Goal: Find specific fact: Find specific fact

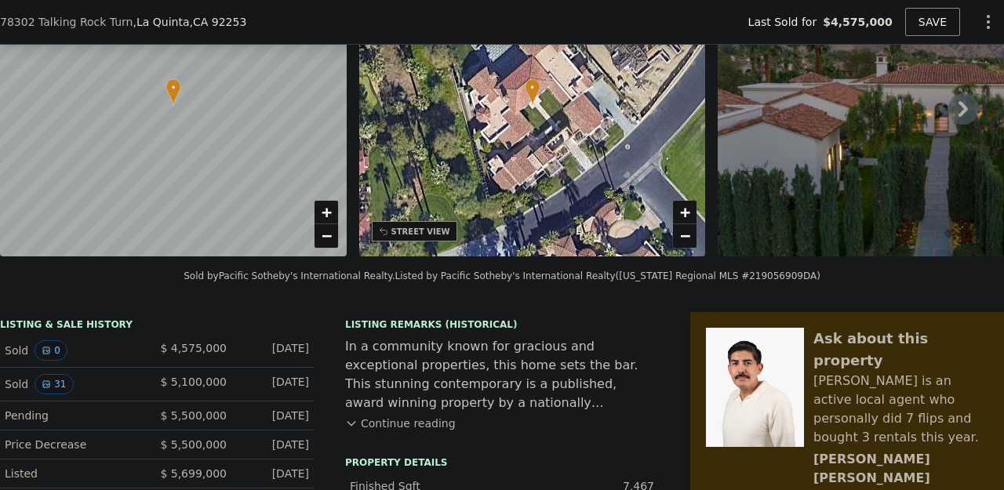
scroll to position [138, 0]
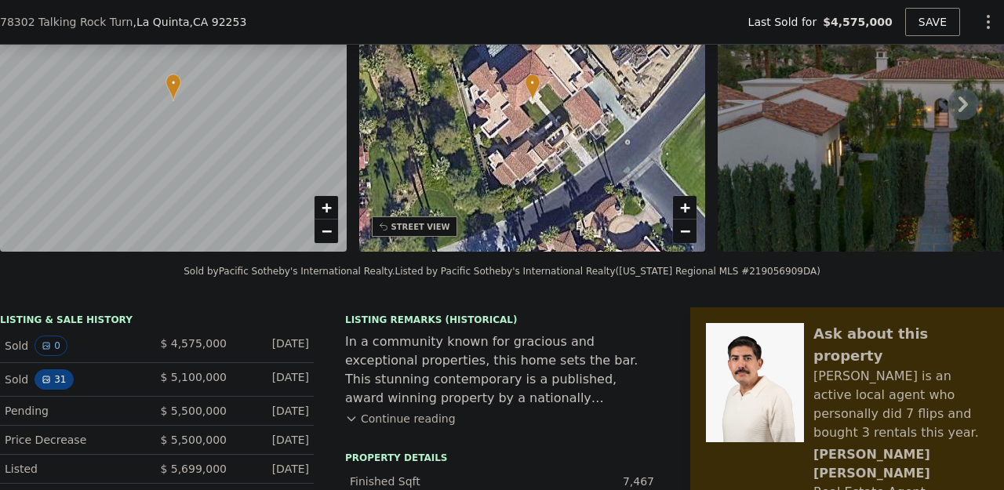
click at [56, 378] on button "31" at bounding box center [54, 379] width 38 height 20
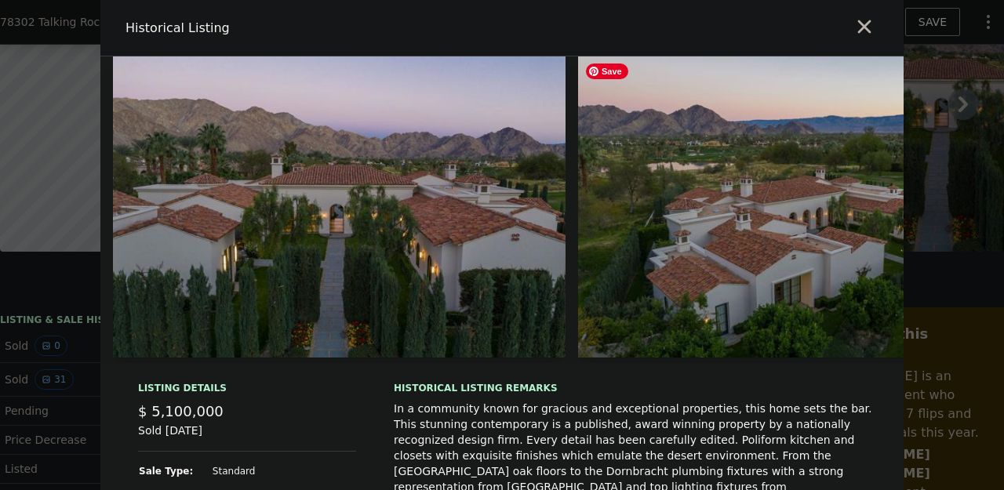
type input "$ 5,931,000"
type input "$ 54,650"
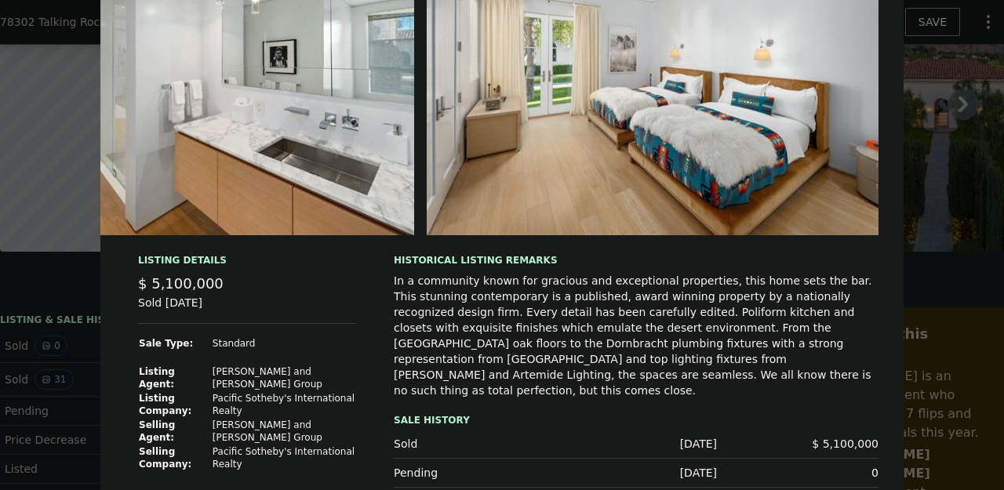
scroll to position [0, 0]
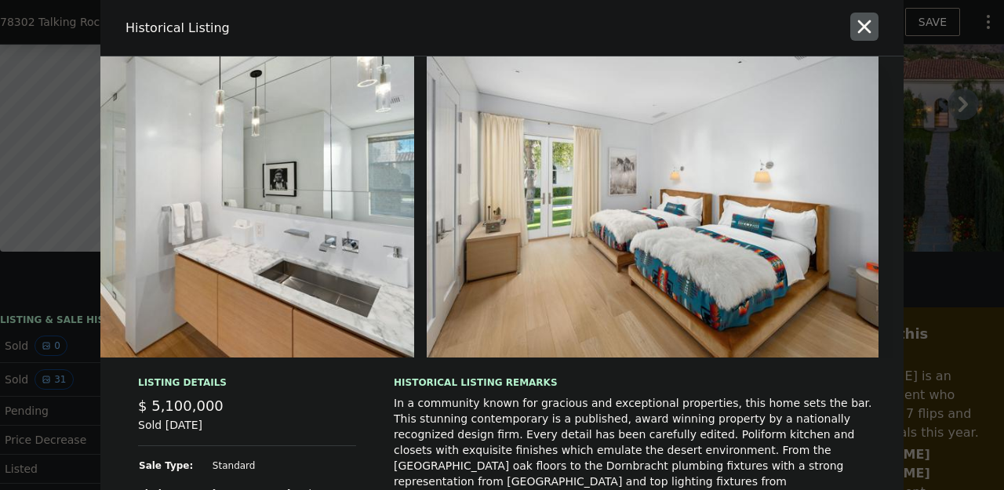
click at [863, 23] on icon "button" at bounding box center [864, 27] width 22 height 22
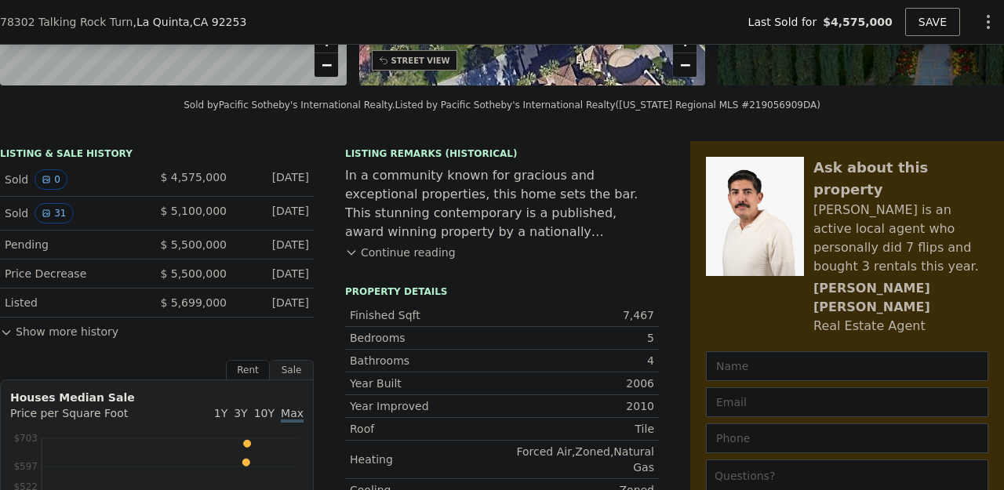
scroll to position [274, 0]
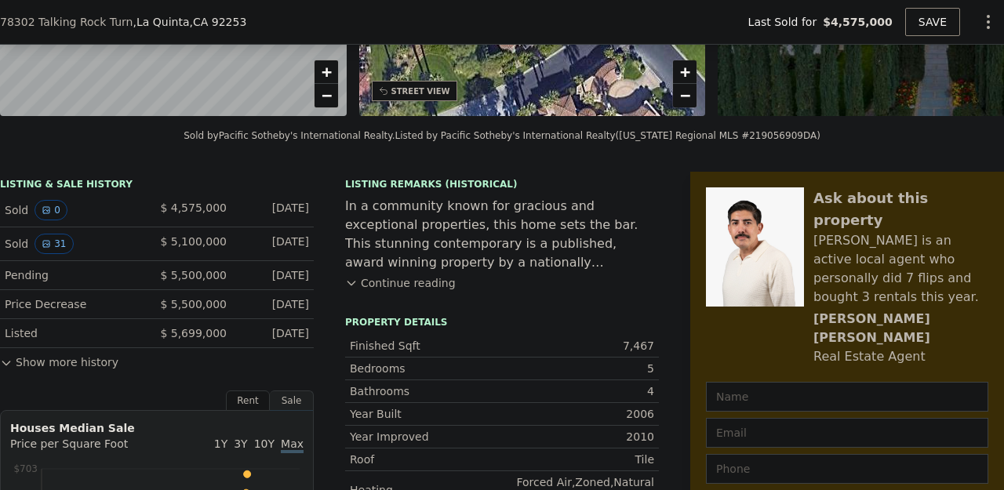
click at [387, 288] on button "Continue reading" at bounding box center [400, 283] width 111 height 16
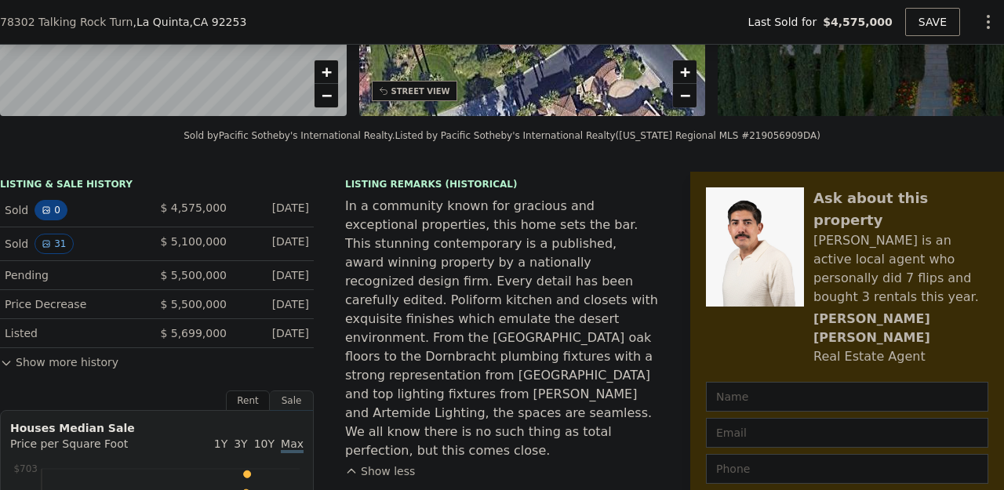
click at [52, 211] on button "0" at bounding box center [51, 210] width 33 height 20
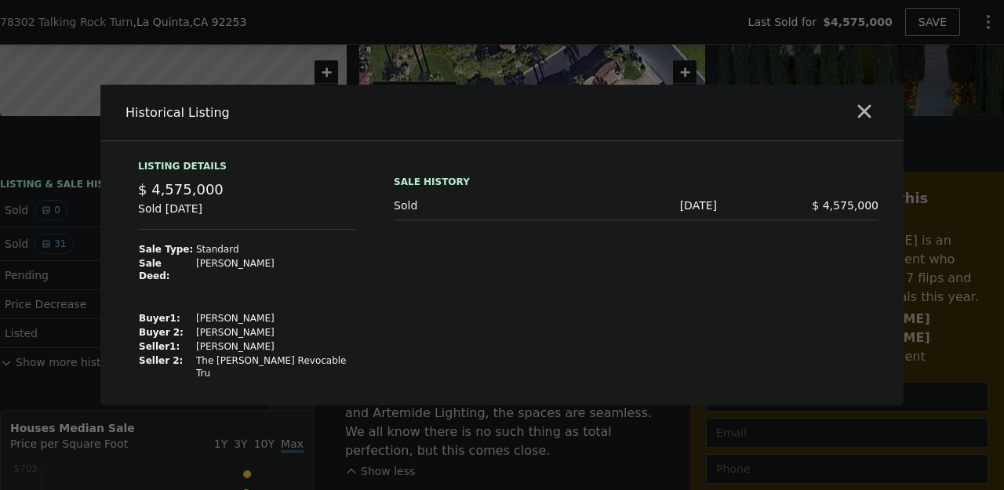
drag, startPoint x: 270, startPoint y: 322, endPoint x: 250, endPoint y: 328, distance: 20.4
click at [250, 328] on tbody "Sale Type: Standard Sale Deed: [PERSON_NAME] 1 : [PERSON_NAME] 2: [PERSON_NAME]…" at bounding box center [247, 311] width 218 height 138
click at [271, 318] on td "[PERSON_NAME]" at bounding box center [275, 318] width 161 height 14
drag, startPoint x: 192, startPoint y: 321, endPoint x: 265, endPoint y: 316, distance: 73.1
click at [265, 316] on td "[PERSON_NAME]" at bounding box center [275, 318] width 161 height 14
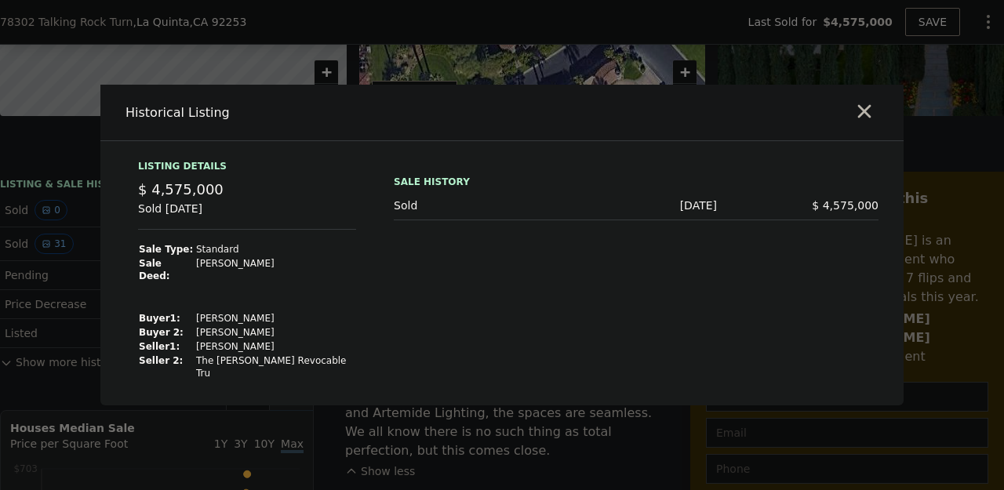
copy td "[PERSON_NAME]"
